Goal: Share content: Share content

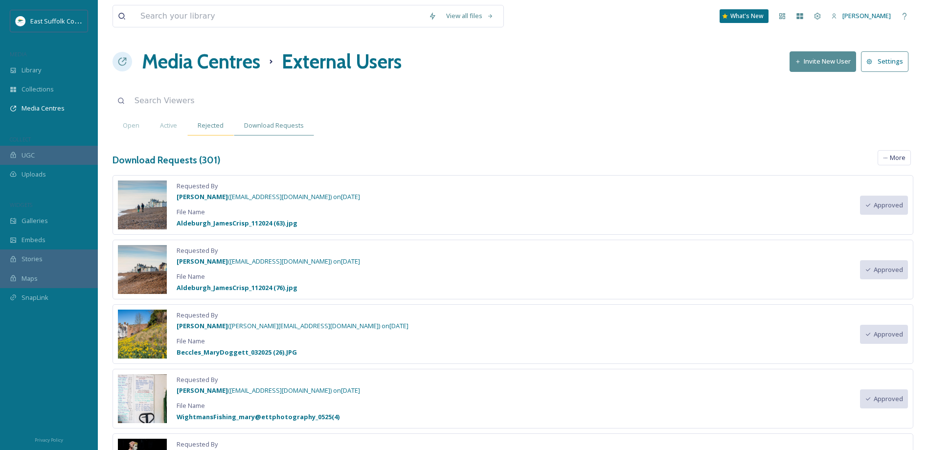
click at [220, 125] on span "Rejected" at bounding box center [211, 125] width 26 height 9
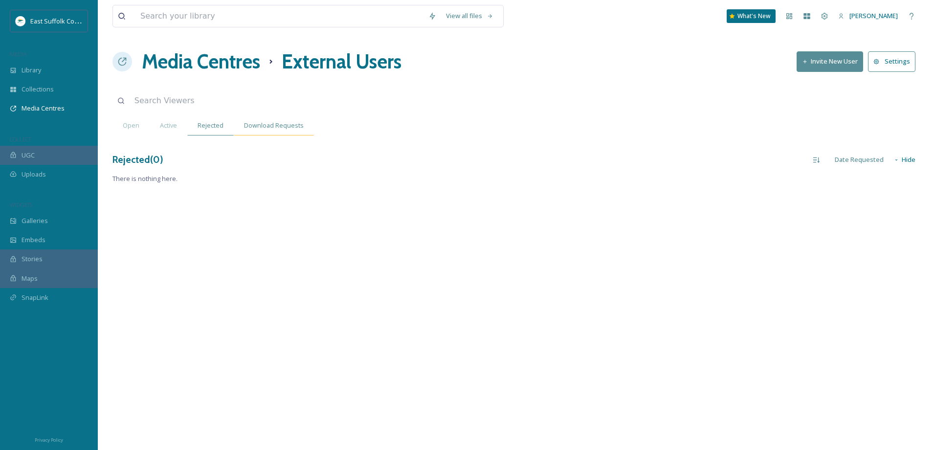
click at [257, 124] on span "Download Requests" at bounding box center [274, 125] width 60 height 9
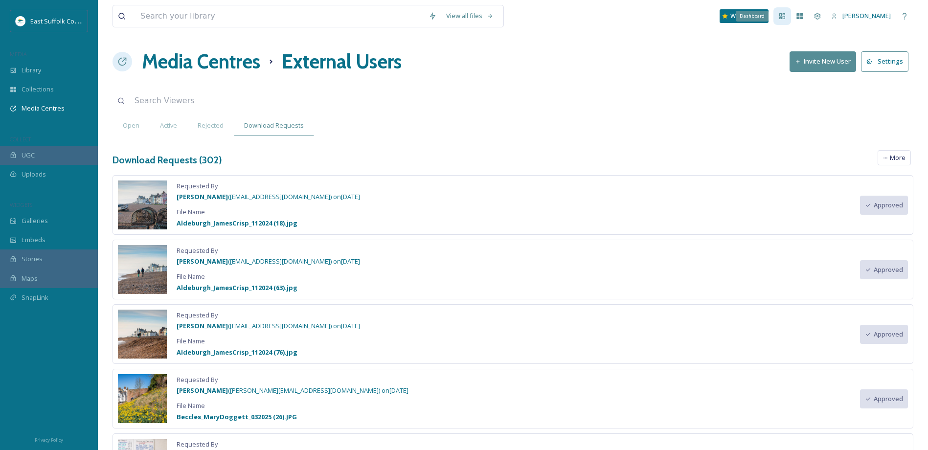
click at [785, 16] on icon at bounding box center [782, 16] width 6 height 6
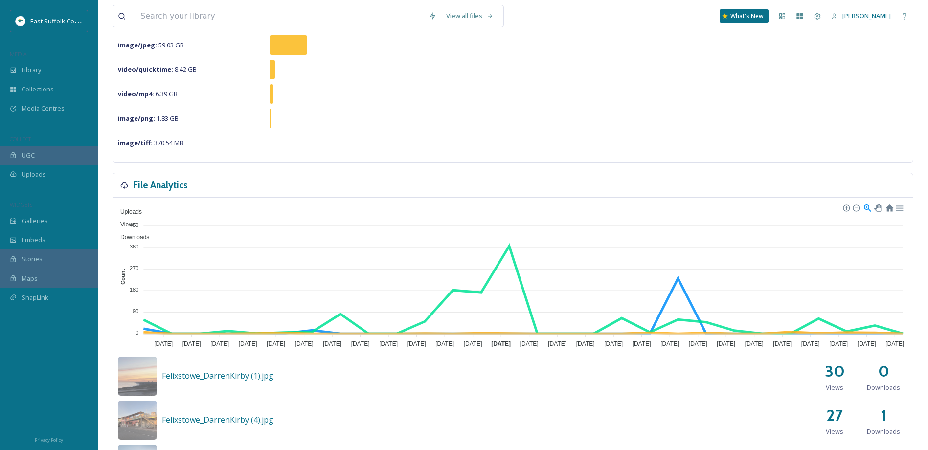
scroll to position [147, 0]
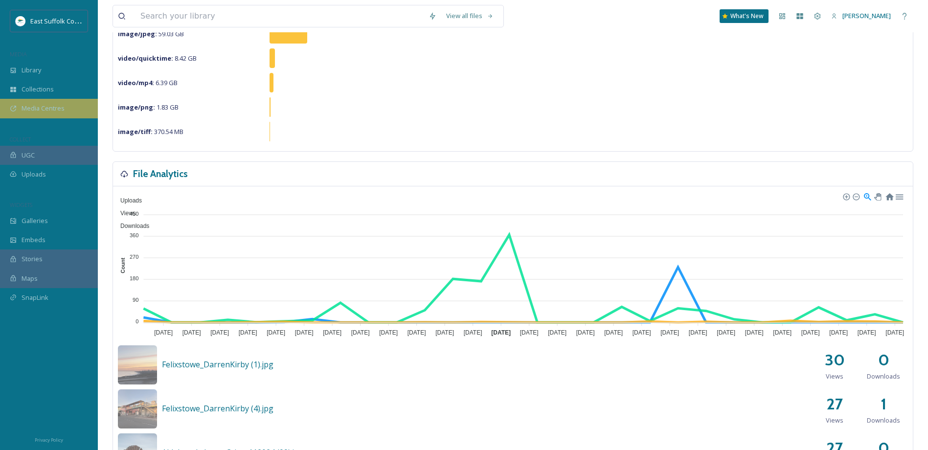
click at [52, 110] on span "Media Centres" at bounding box center [43, 108] width 43 height 9
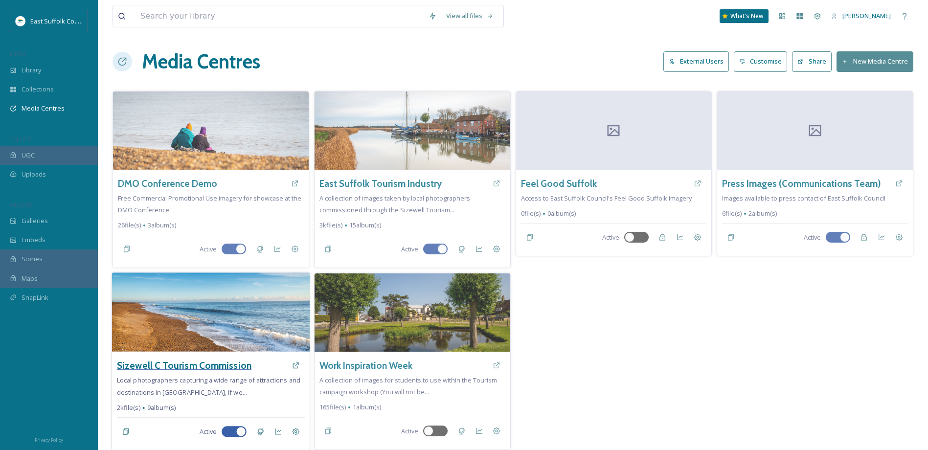
click at [199, 362] on h3 "Sizewell C Tourism Commission" at bounding box center [184, 365] width 134 height 14
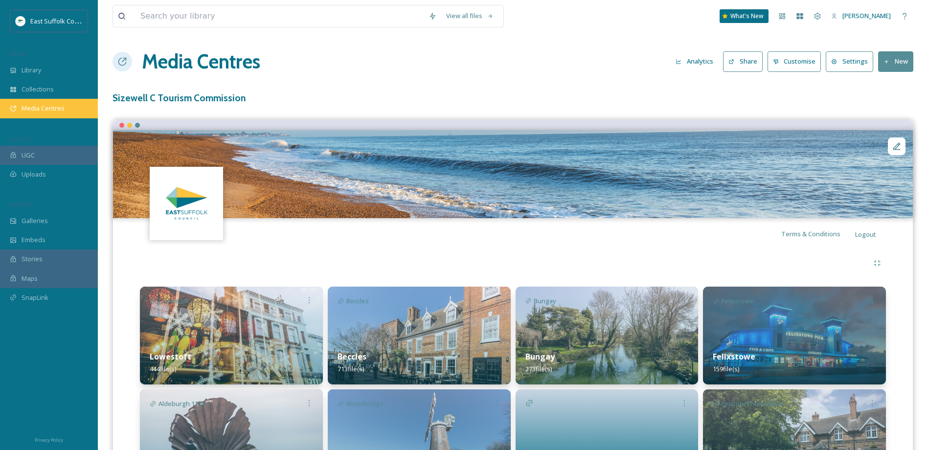
click at [59, 110] on span "Media Centres" at bounding box center [43, 108] width 43 height 9
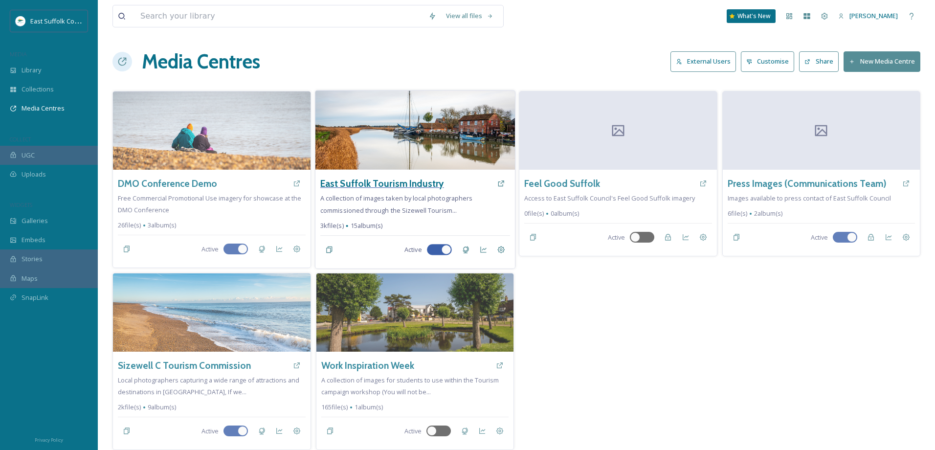
click at [399, 182] on h3 "East Suffolk Tourism Industry" at bounding box center [382, 184] width 124 height 14
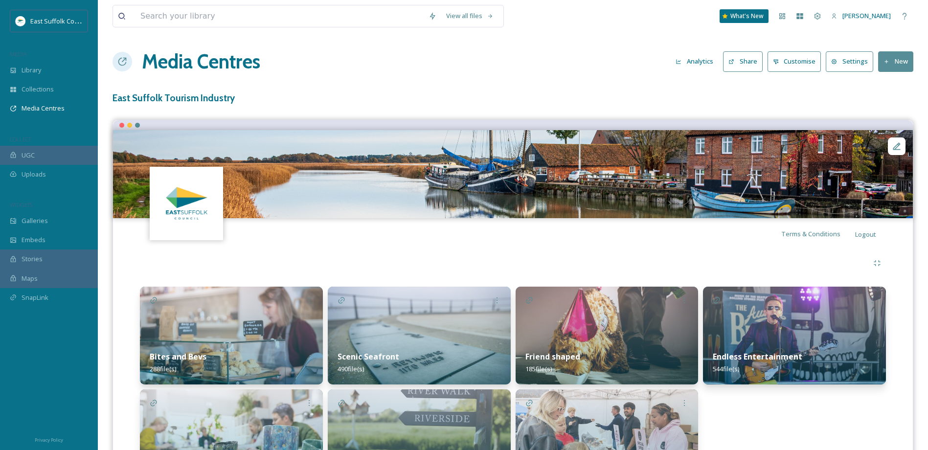
click at [750, 69] on button "Share" at bounding box center [743, 61] width 40 height 20
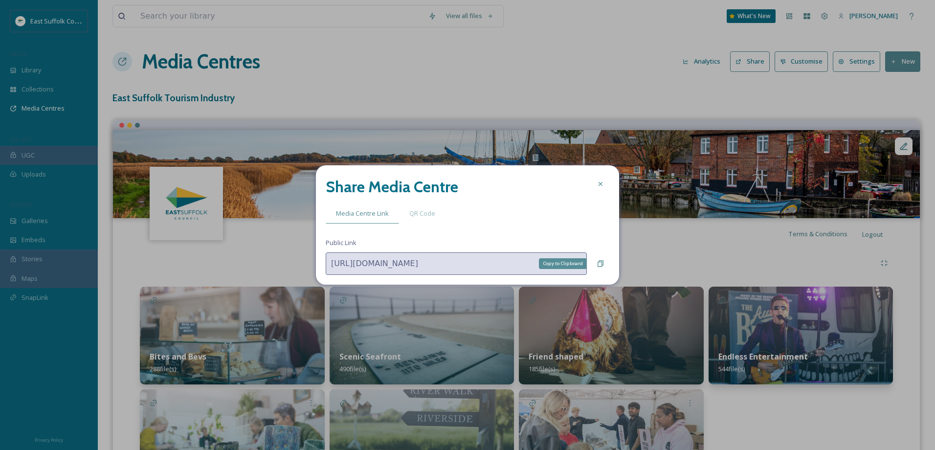
drag, startPoint x: 604, startPoint y: 261, endPoint x: 604, endPoint y: 251, distance: 9.3
click at [604, 260] on div "Copy to Clipboard" at bounding box center [601, 264] width 18 height 18
click at [602, 184] on icon at bounding box center [601, 184] width 8 height 8
